Goal: Task Accomplishment & Management: Use online tool/utility

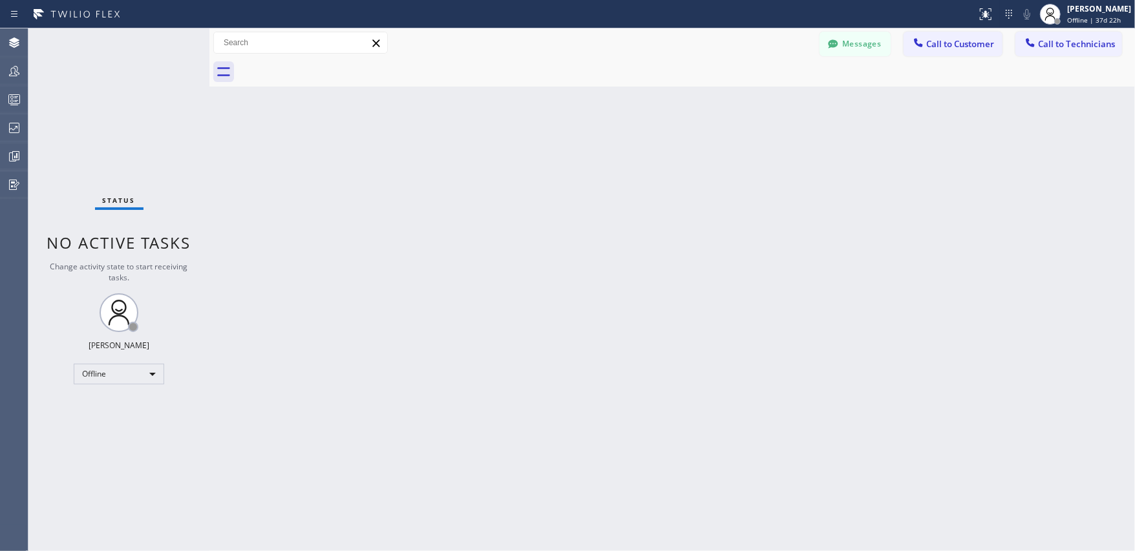
click at [844, 270] on div "Back to Dashboard Change Sender ID Customers Technicians RD [PERSON_NAME] [DATE…" at bounding box center [672, 289] width 926 height 523
click at [17, 102] on icon at bounding box center [14, 100] width 16 height 16
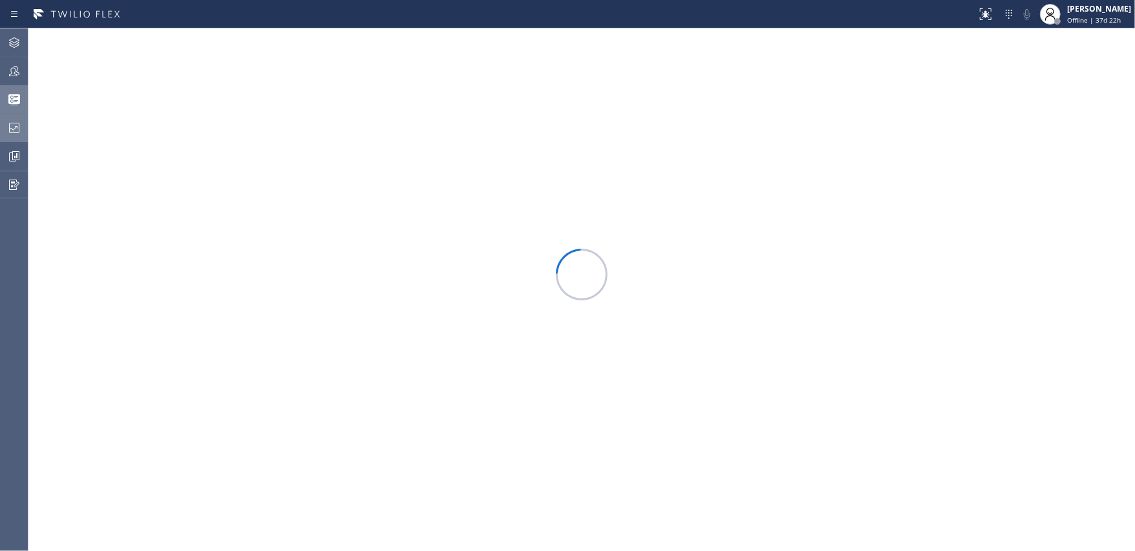
click at [19, 129] on icon at bounding box center [14, 128] width 16 height 16
